Goal: Task Accomplishment & Management: Manage account settings

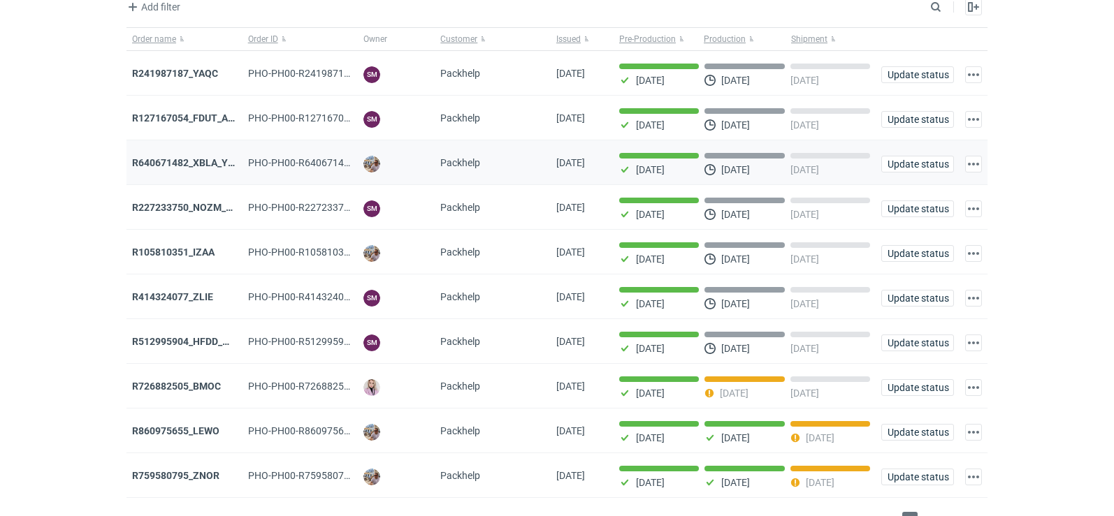
scroll to position [114, 0]
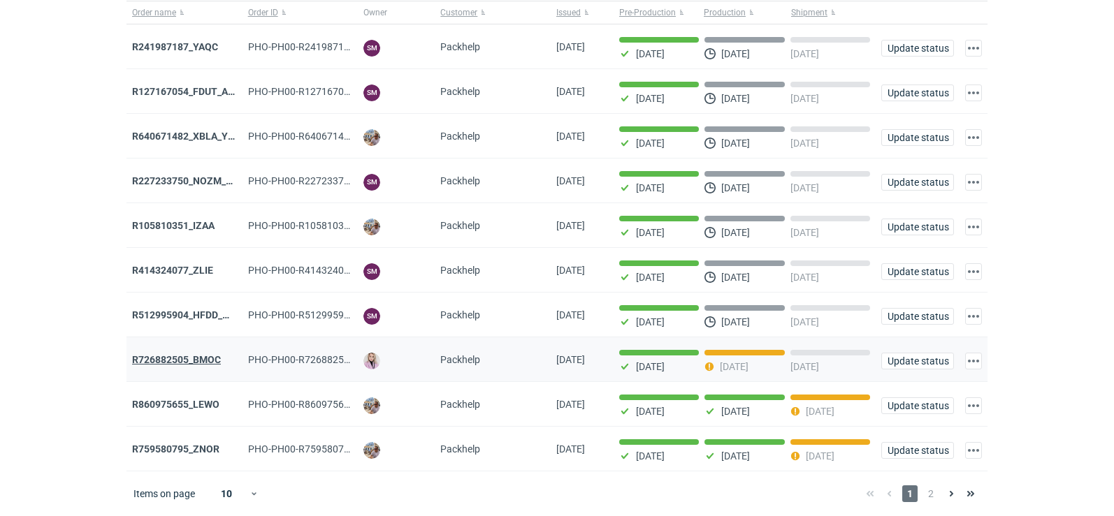
click at [194, 361] on strong "R726882505_BMOC" at bounding box center [176, 359] width 89 height 11
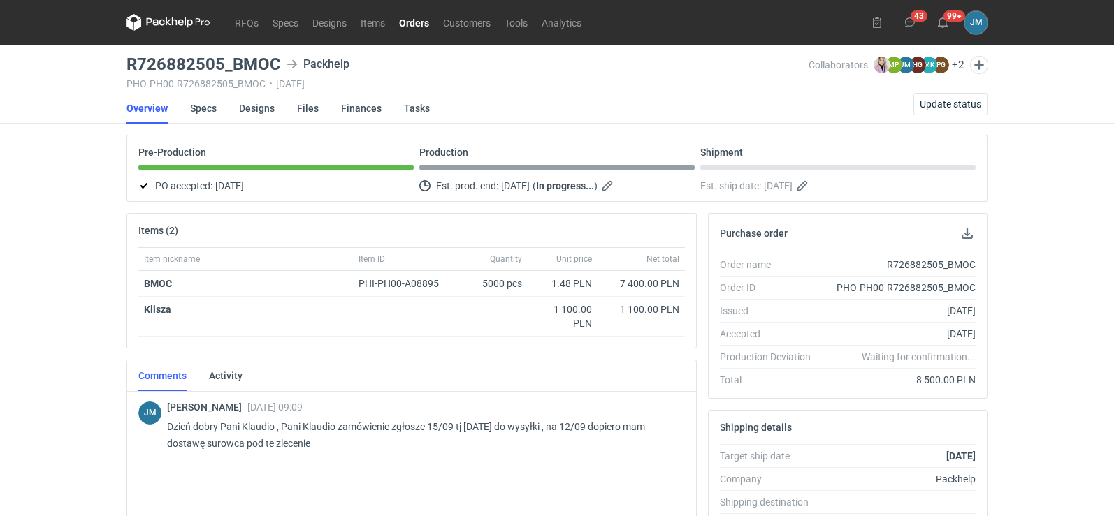
click at [180, 23] on icon at bounding box center [168, 22] width 84 height 17
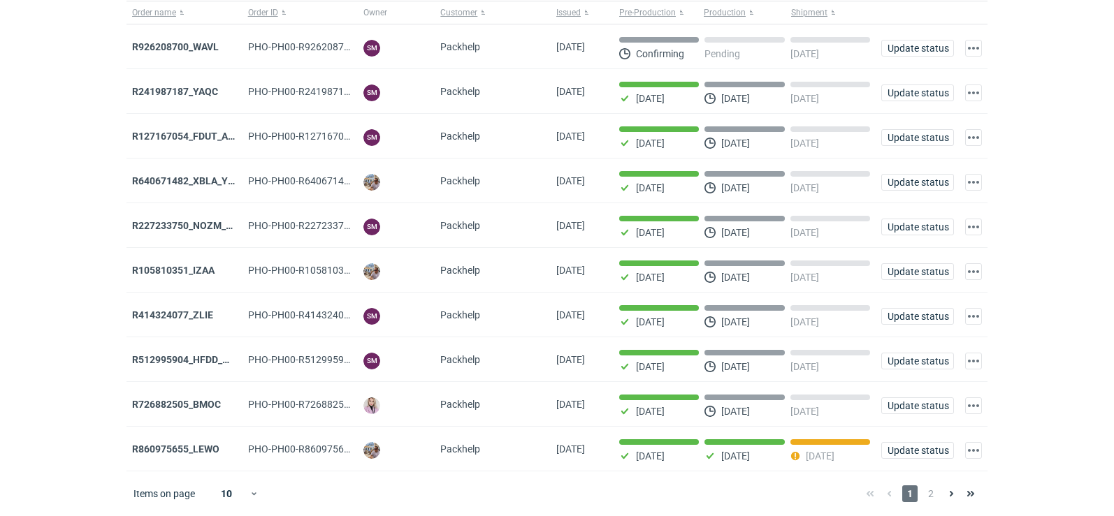
scroll to position [114, 0]
click at [932, 493] on span "2" at bounding box center [930, 494] width 15 height 17
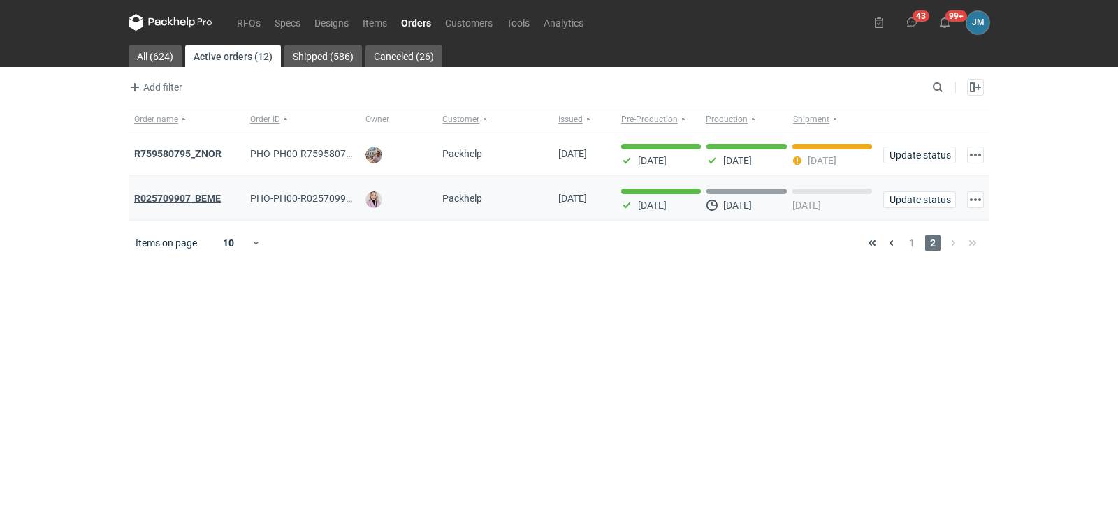
click at [174, 193] on strong "R025709907_BEME" at bounding box center [177, 198] width 87 height 11
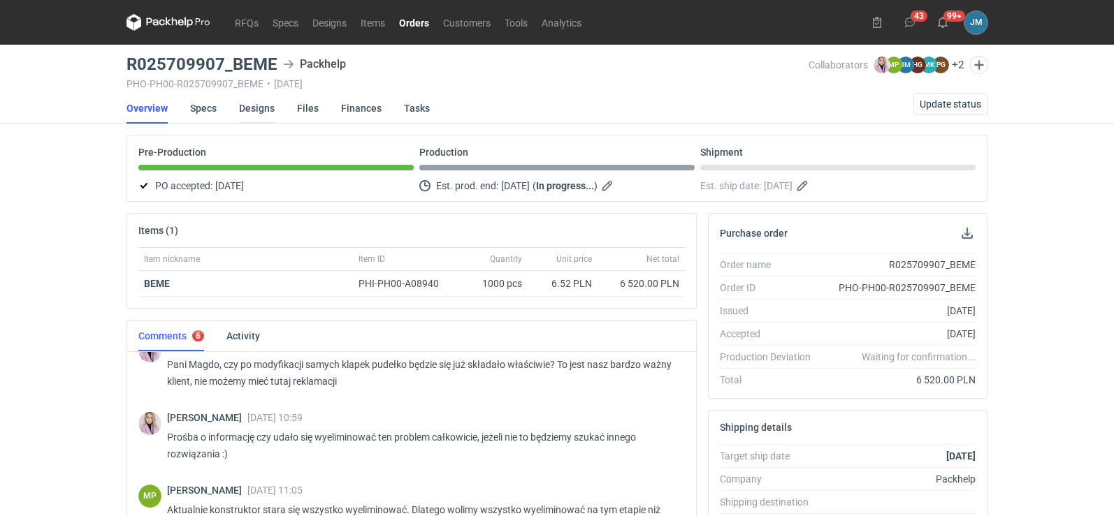
click at [243, 107] on link "Designs" at bounding box center [257, 108] width 36 height 31
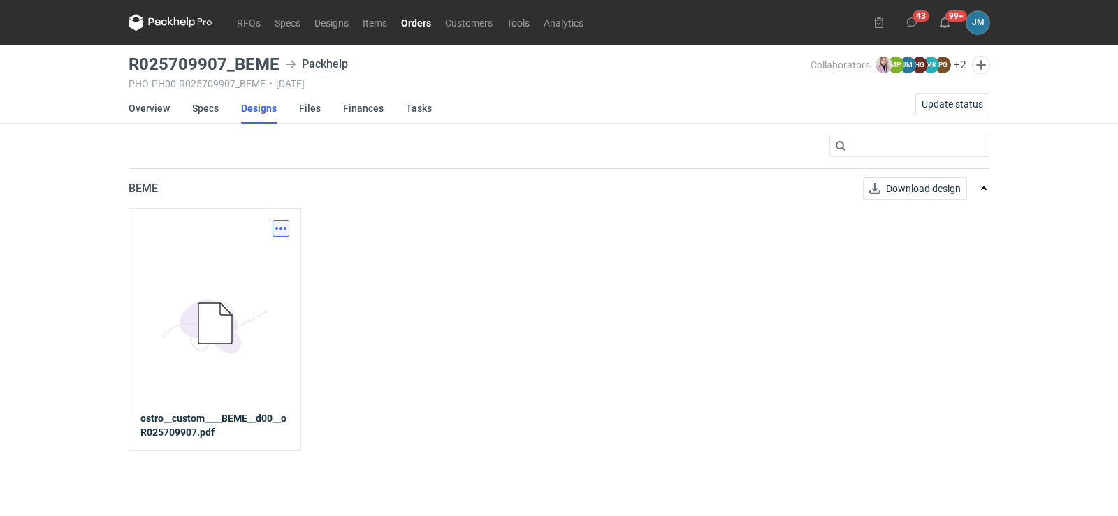
click at [279, 230] on button "button" at bounding box center [281, 228] width 17 height 17
click at [259, 268] on link "Download design part" at bounding box center [219, 259] width 129 height 22
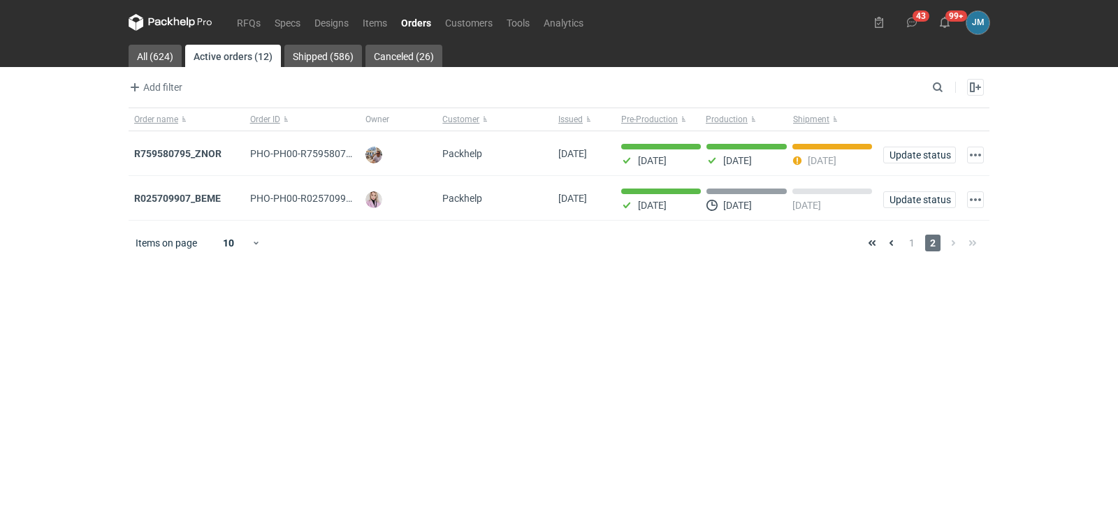
click at [191, 26] on icon at bounding box center [171, 22] width 84 height 17
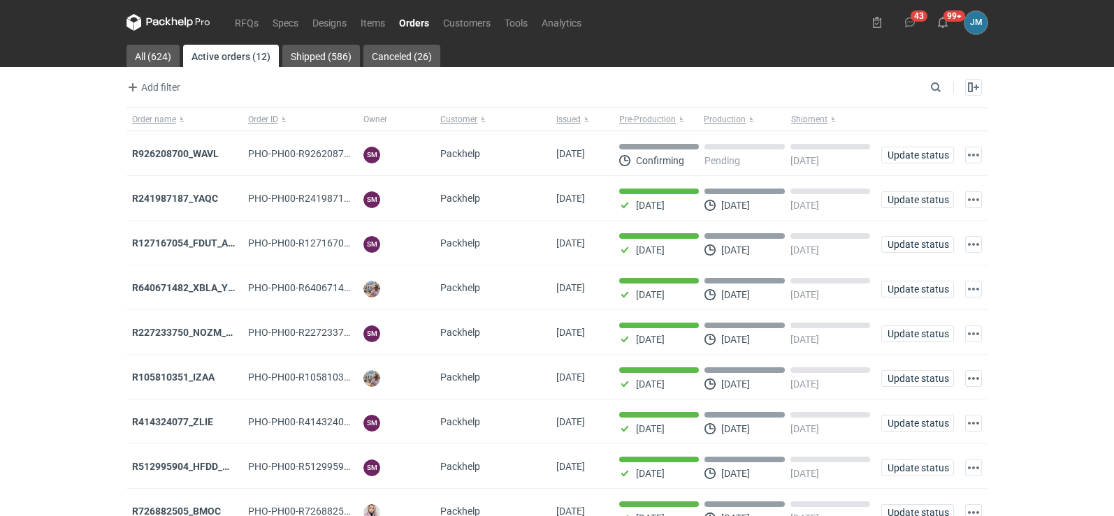
click at [164, 22] on icon at bounding box center [168, 22] width 84 height 17
click at [176, 22] on icon at bounding box center [175, 21] width 6 height 8
click at [178, 15] on icon at bounding box center [168, 22] width 84 height 17
click at [180, 25] on icon at bounding box center [181, 23] width 6 height 6
click at [168, 19] on icon at bounding box center [168, 22] width 84 height 17
